Goal: Task Accomplishment & Management: Manage account settings

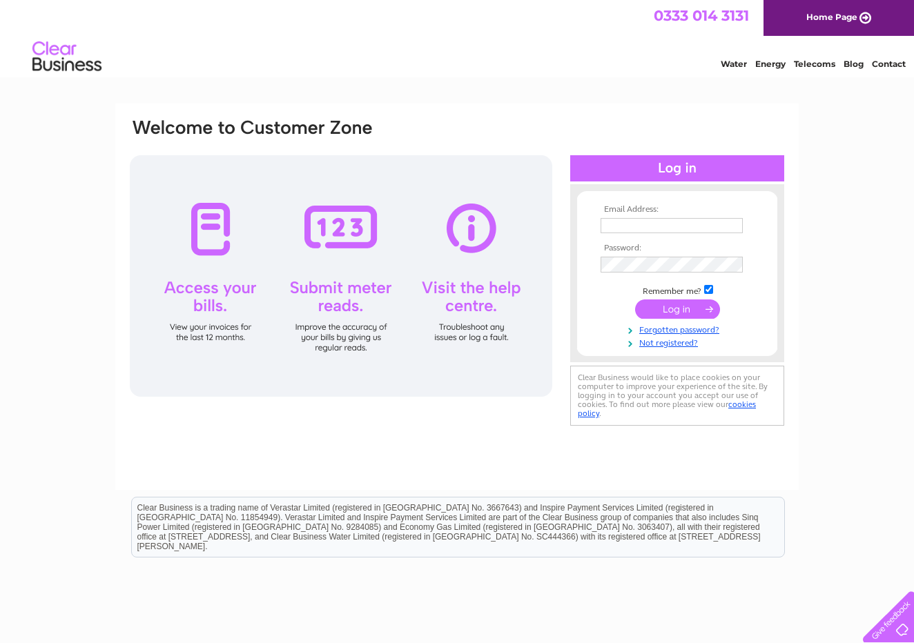
type input "[EMAIL_ADDRESS][DOMAIN_NAME]"
click at [674, 316] on input "submit" at bounding box center [677, 310] width 85 height 19
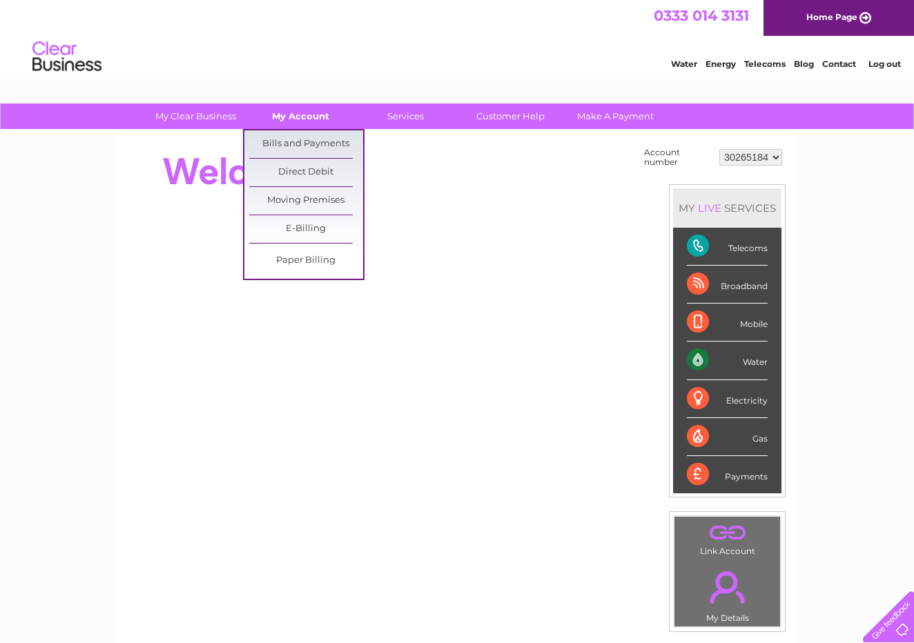
click at [302, 122] on link "My Account" at bounding box center [301, 117] width 114 height 26
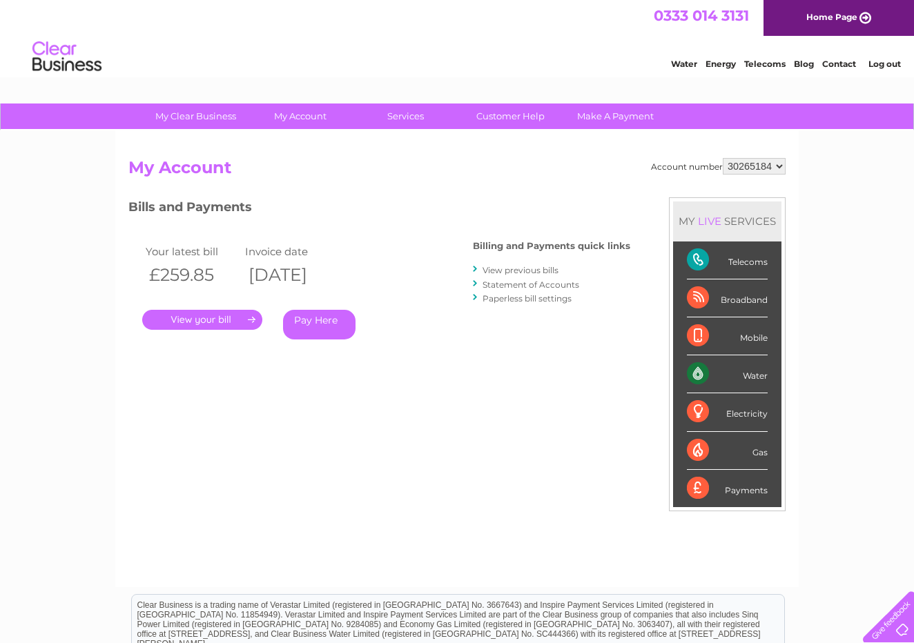
click at [199, 318] on link "." at bounding box center [202, 320] width 120 height 20
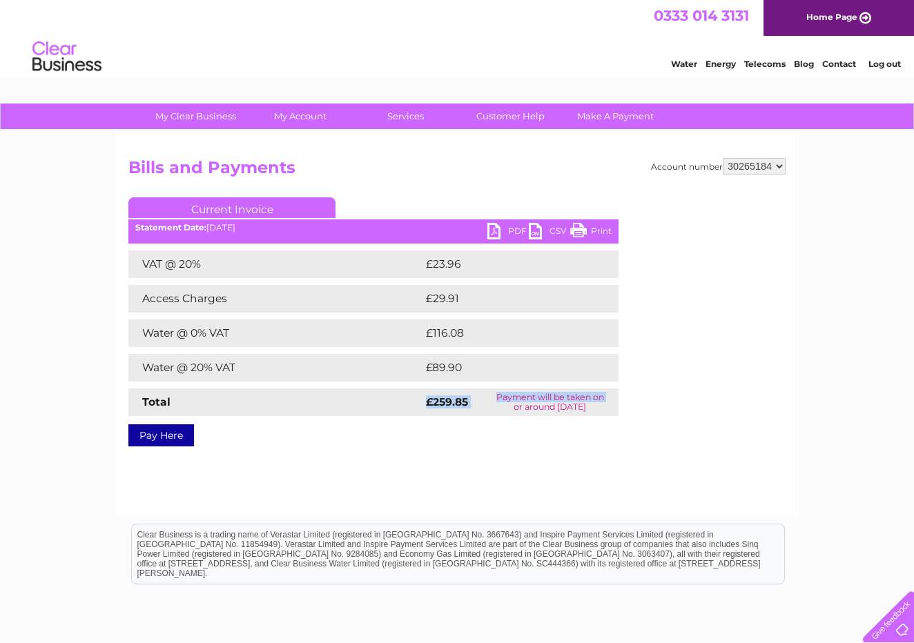
drag, startPoint x: 427, startPoint y: 404, endPoint x: 479, endPoint y: 402, distance: 52.5
click at [479, 402] on tr "Total £259.85 Payment will be taken on or around [DATE]" at bounding box center [373, 403] width 490 height 28
click at [453, 438] on div "Pay Here" at bounding box center [373, 428] width 490 height 25
click at [513, 231] on link "PDF" at bounding box center [507, 233] width 41 height 20
click at [513, 81] on html "0333 014 3131 Home Page Water Energy Telecoms Blog Contact Log out" at bounding box center [457, 40] width 914 height 81
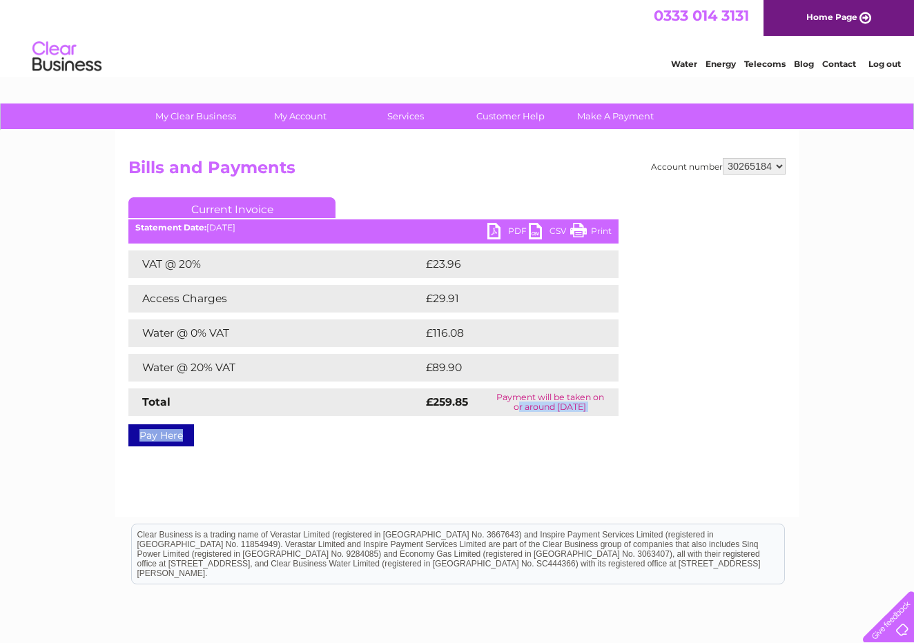
drag, startPoint x: 487, startPoint y: 410, endPoint x: 670, endPoint y: 428, distance: 183.1
click at [669, 427] on div "Account number 30265184 Bills and Payments Current Invoice PDF CSV Print Total" at bounding box center [456, 300] width 657 height 284
click at [670, 428] on div "Account number 30265184 Bills and Payments Current Invoice PDF CSV Print Total" at bounding box center [456, 300] width 657 height 284
click at [109, 489] on div "My Clear Business Login Details My Details My Preferences Link Account My Accou…" at bounding box center [457, 429] width 914 height 650
